Goal: Find contact information: Find contact information

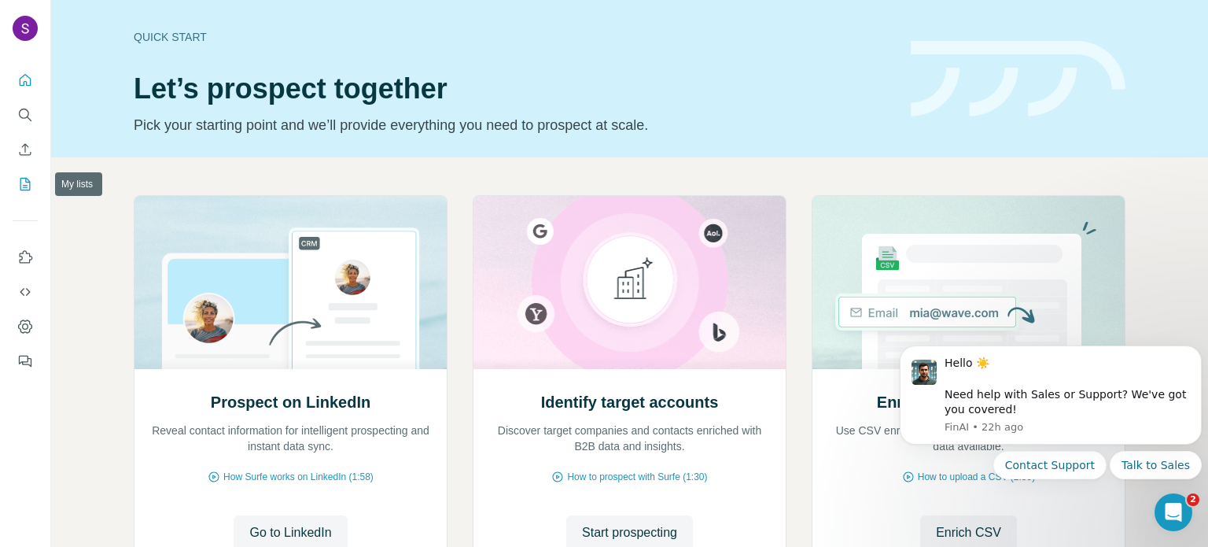
click at [24, 186] on icon "My lists" at bounding box center [27, 183] width 8 height 10
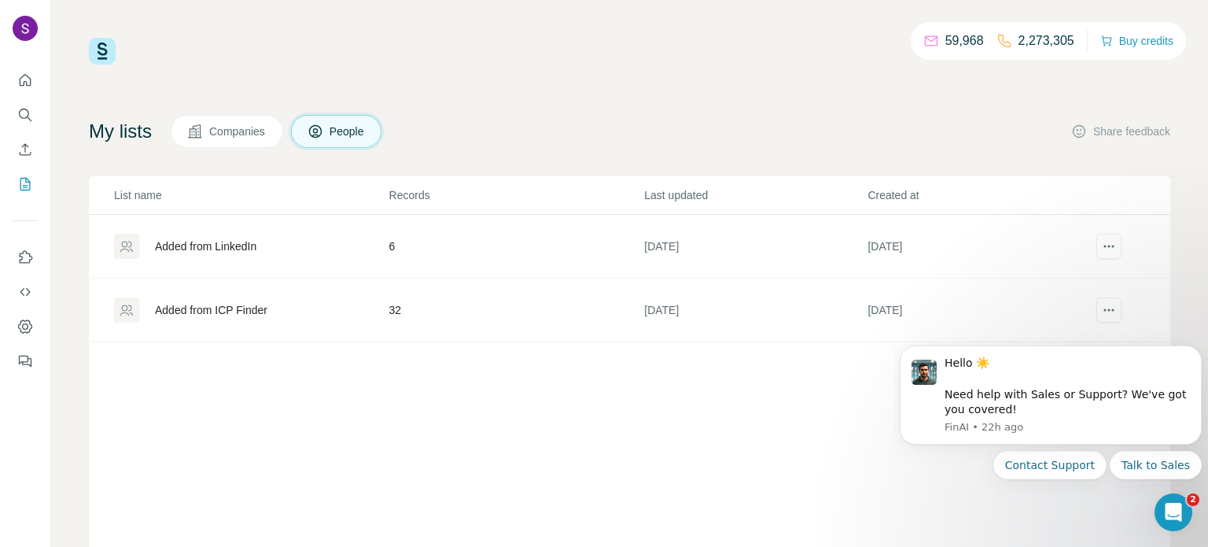
click at [326, 254] on div "Added from LinkedIn" at bounding box center [251, 246] width 274 height 25
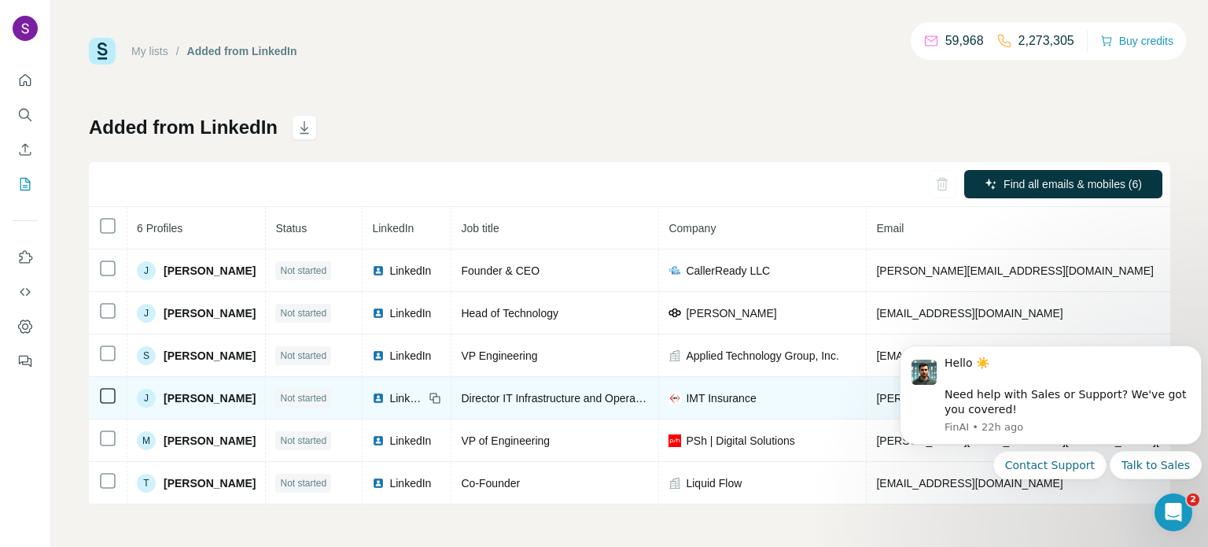
click at [873, 411] on td "[PERSON_NAME][EMAIL_ADDRESS][PERSON_NAME][DOMAIN_NAME]" at bounding box center [1061, 398] width 388 height 42
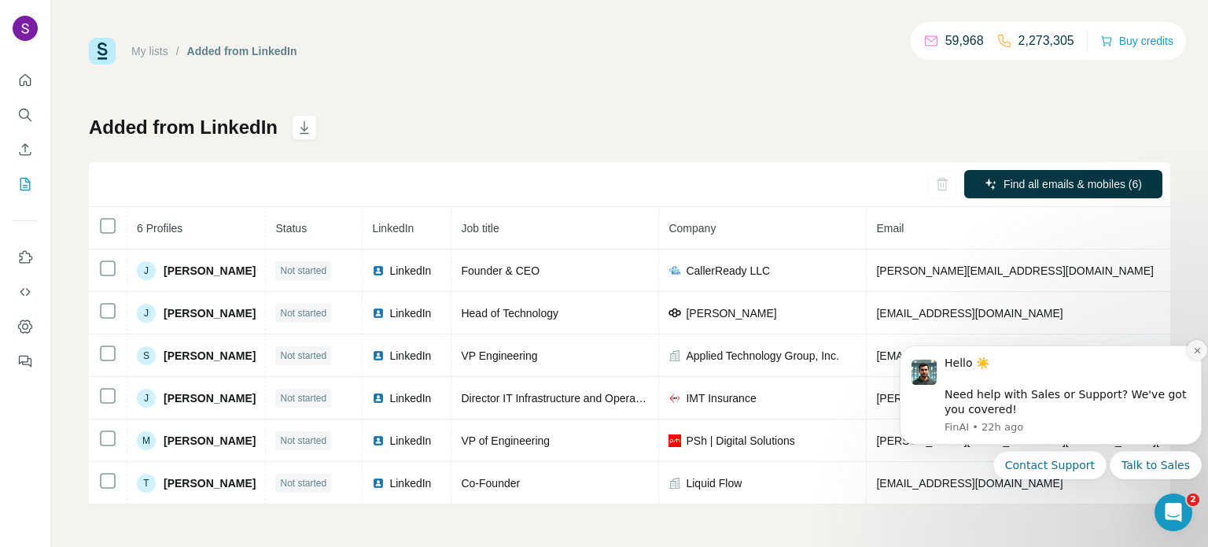
click at [1198, 352] on icon "Dismiss notification" at bounding box center [1197, 351] width 6 height 6
click at [1198, 352] on icon "Dismiss notification" at bounding box center [1197, 350] width 5 height 5
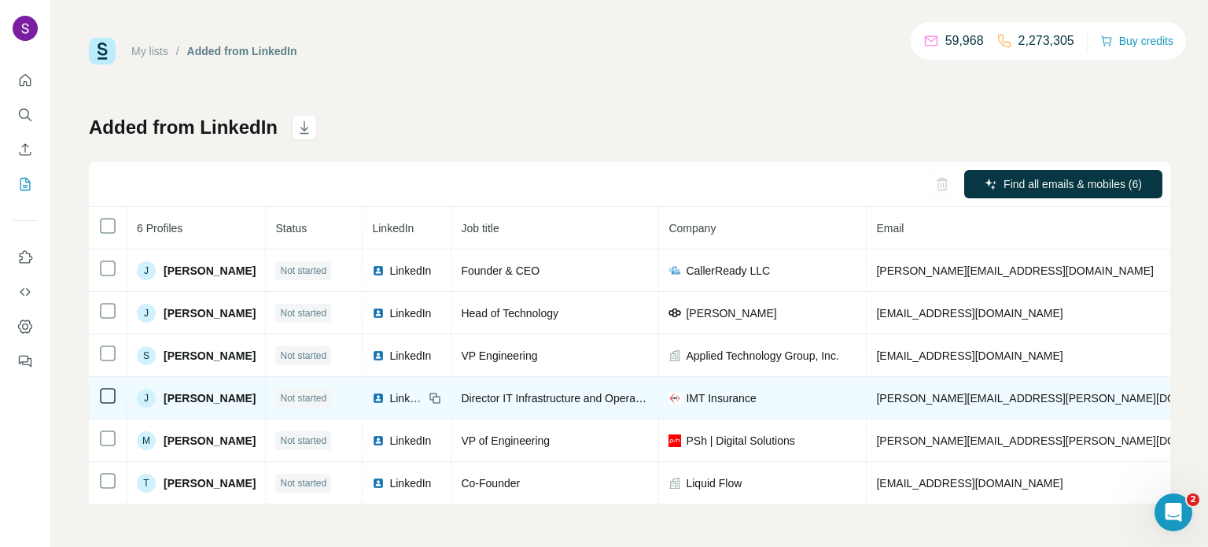
copy span "[PHONE_NUMBER]"
